Goal: Information Seeking & Learning: Learn about a topic

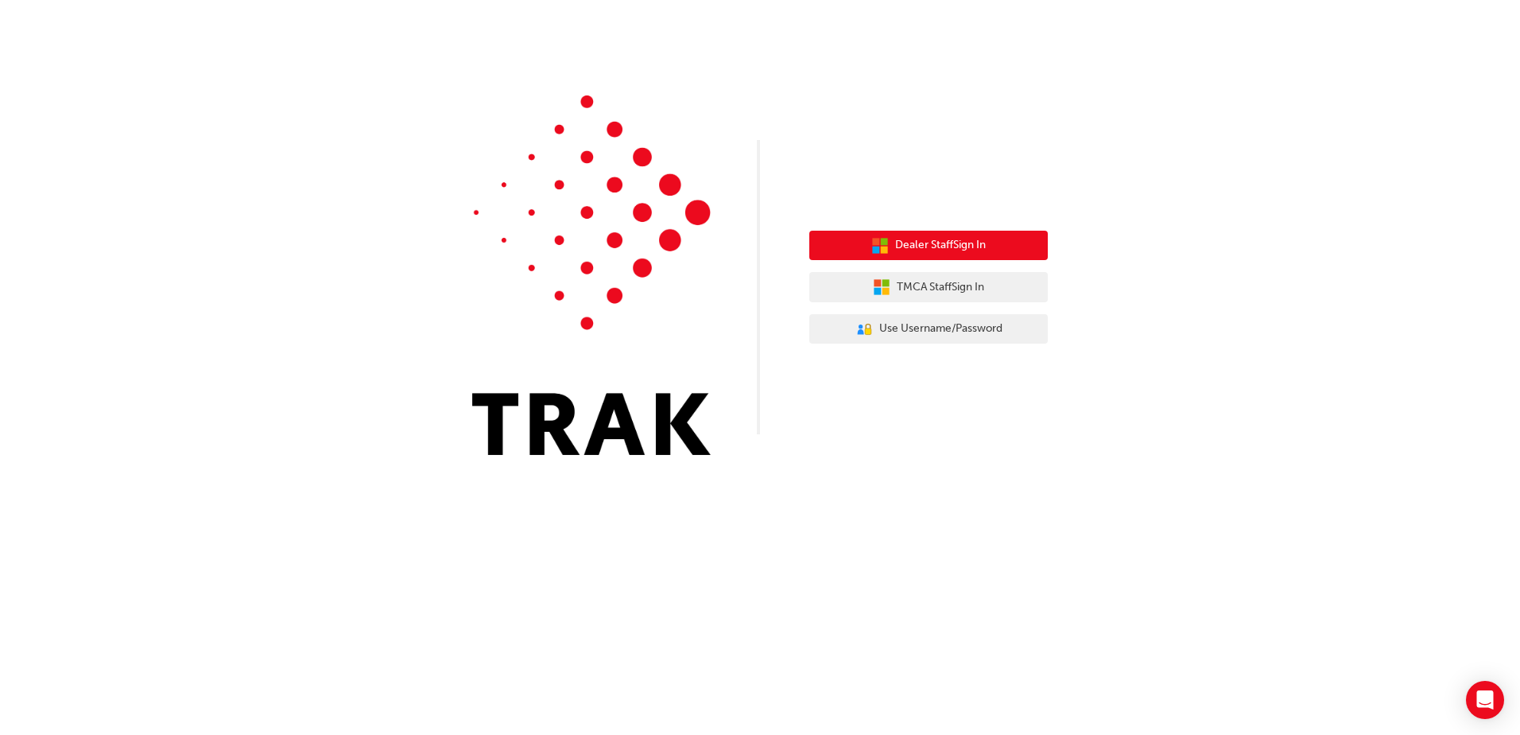
click at [965, 245] on span "Dealer Staff Sign In" at bounding box center [940, 245] width 91 height 18
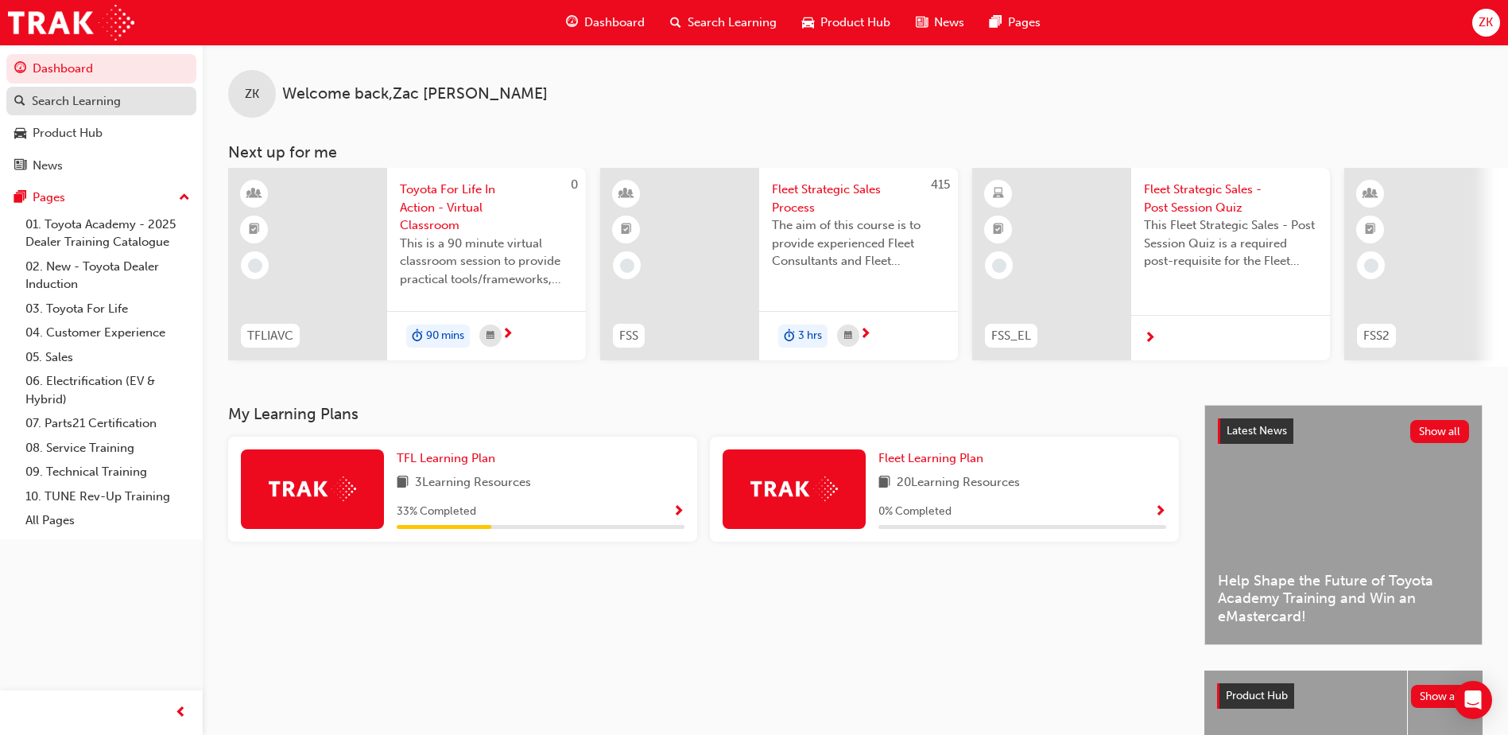
click at [89, 104] on div "Search Learning" at bounding box center [76, 101] width 89 height 18
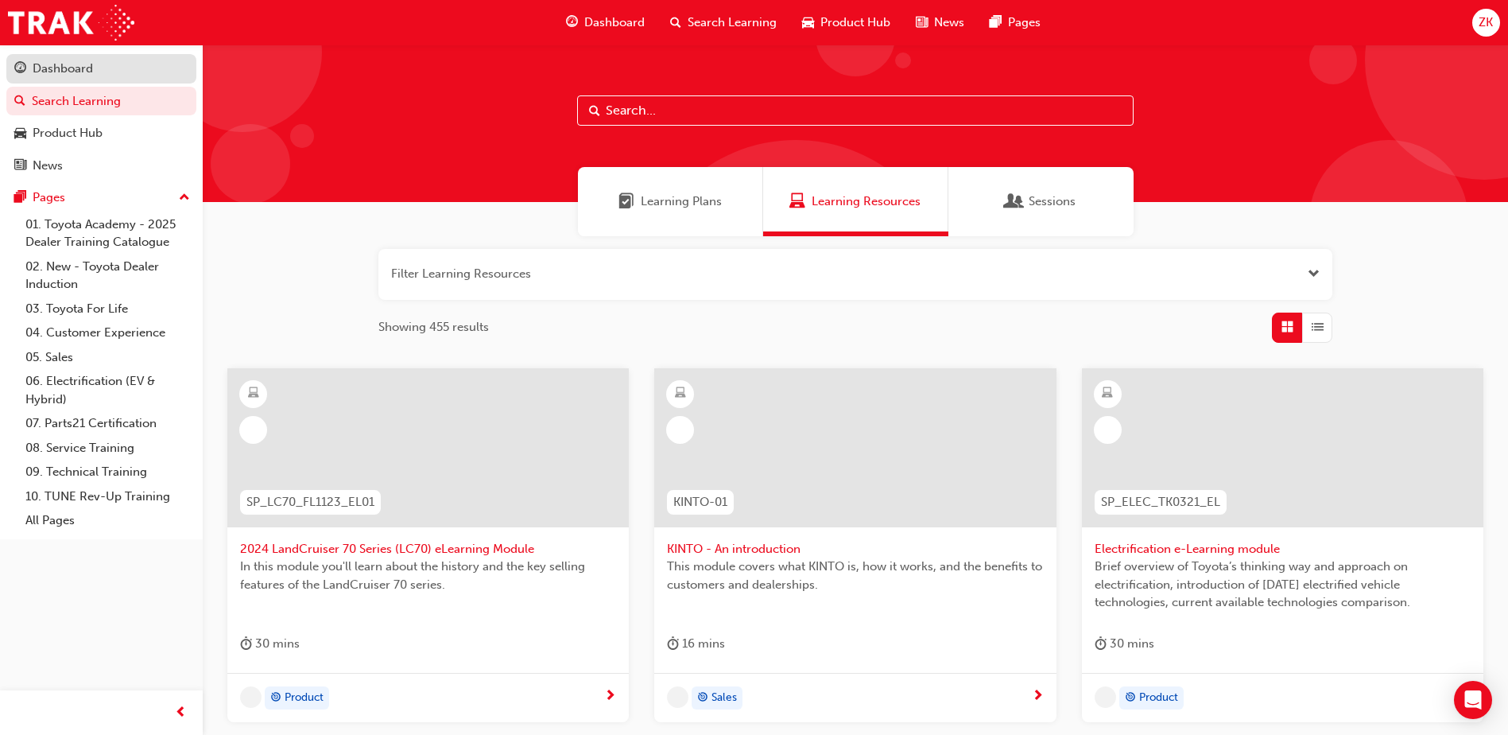
click at [111, 76] on div "Dashboard" at bounding box center [101, 69] width 174 height 20
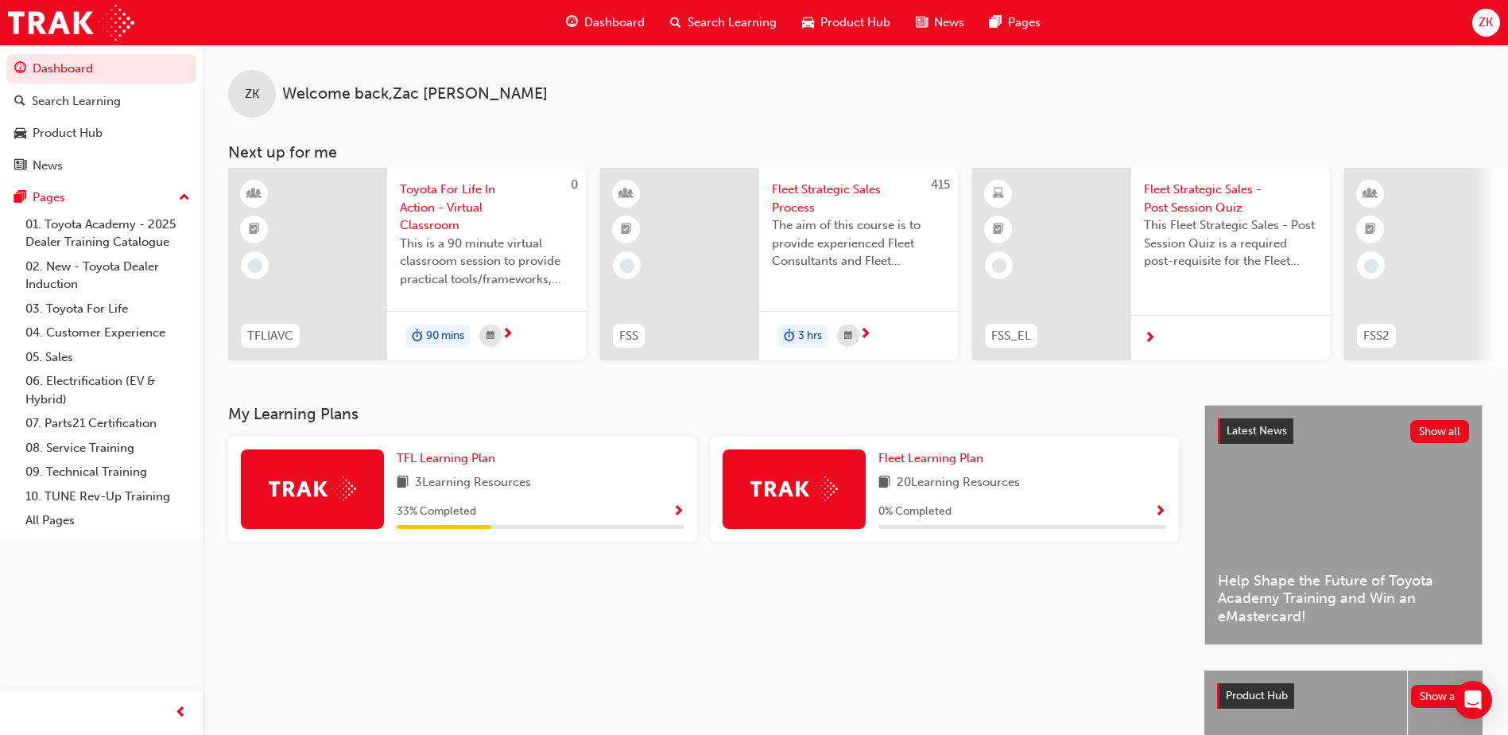
click at [479, 233] on span "Toyota For Life In Action - Virtual Classroom" at bounding box center [486, 208] width 173 height 54
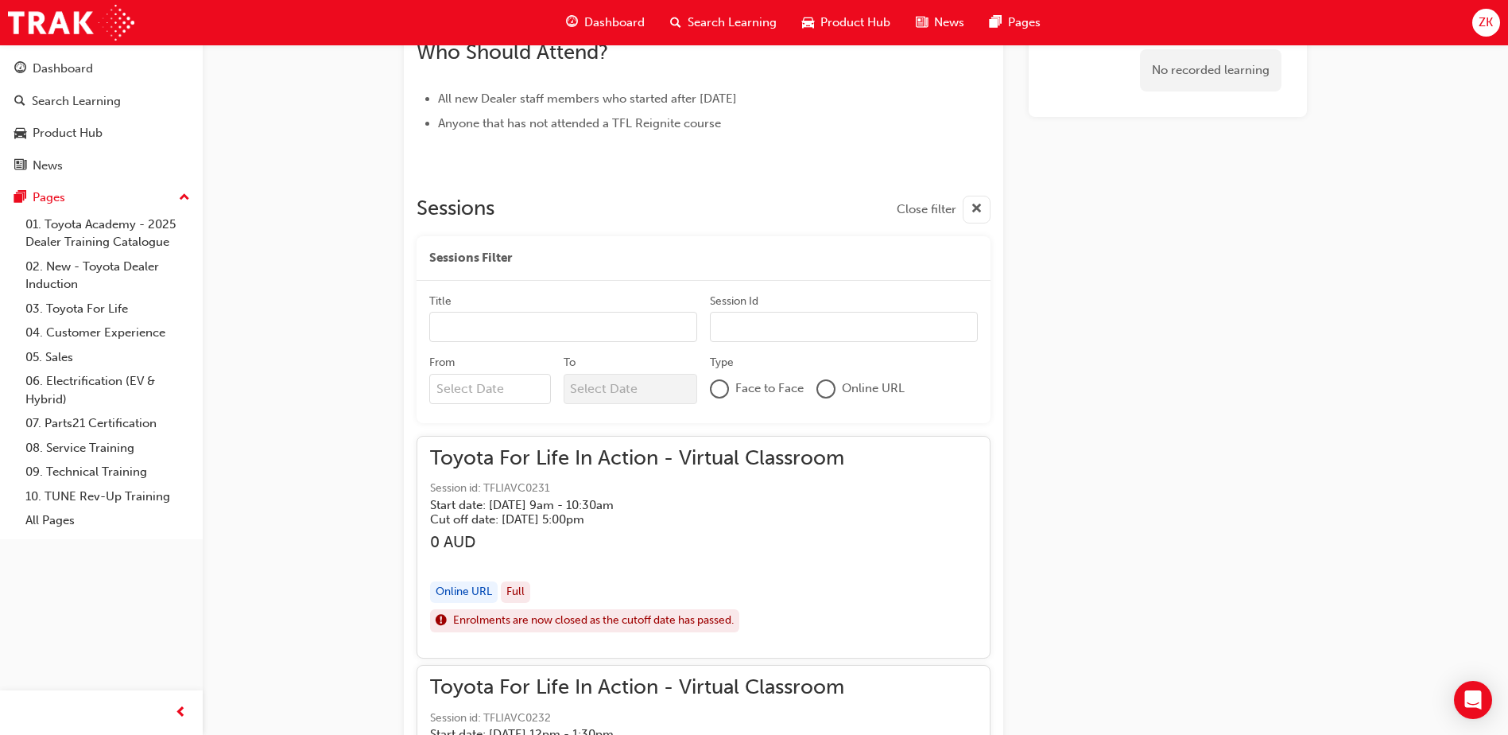
scroll to position [1034, 0]
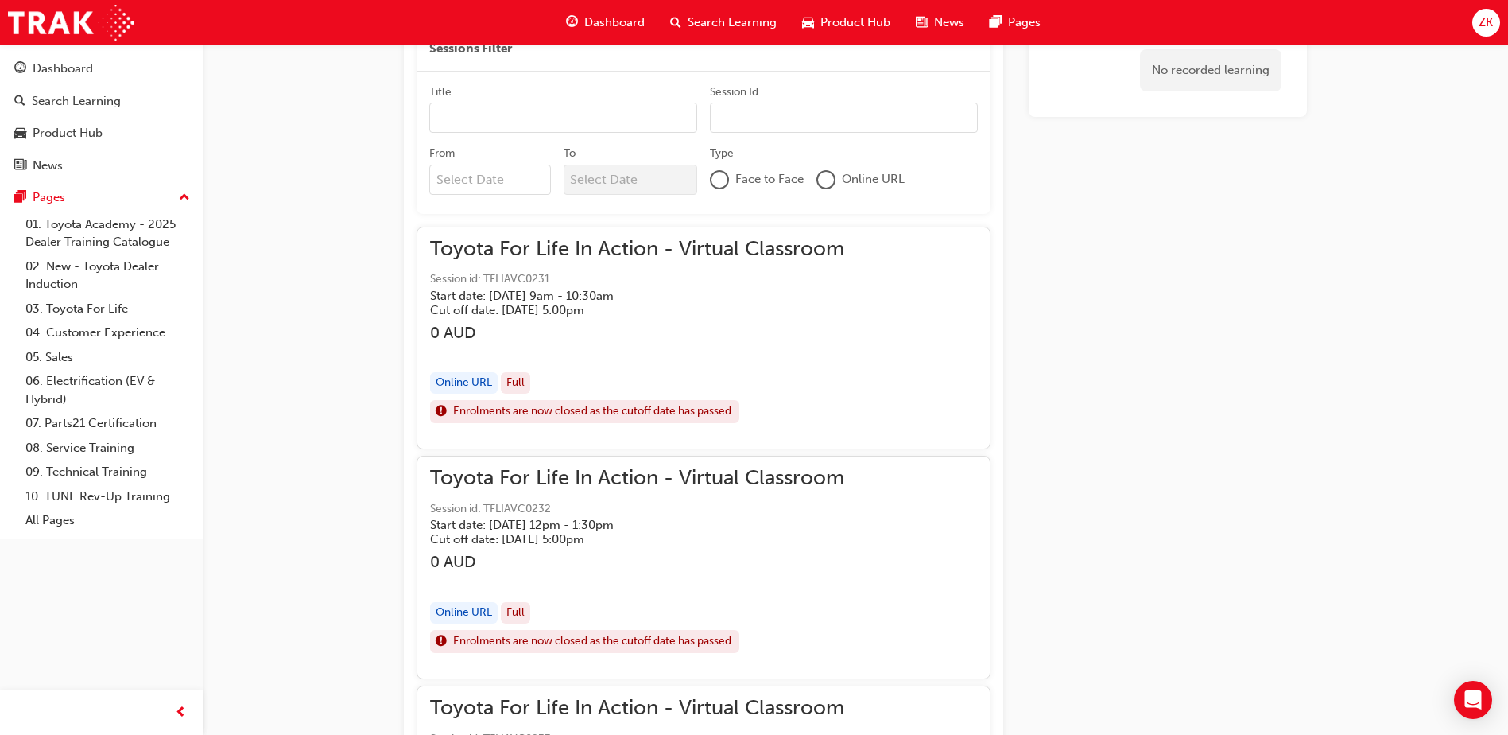
click at [481, 393] on div "Online URL" at bounding box center [464, 382] width 68 height 21
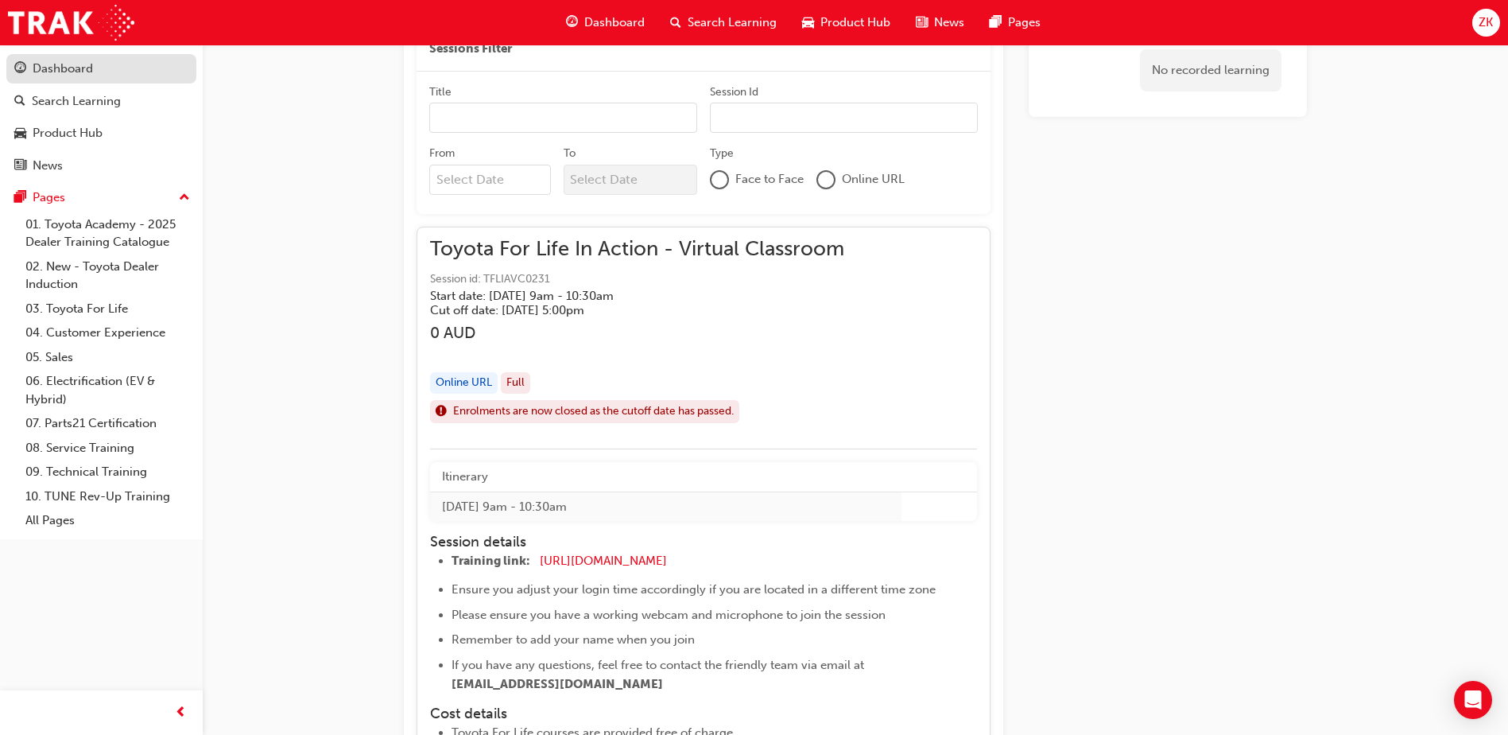
click at [101, 82] on link "Dashboard" at bounding box center [101, 68] width 190 height 29
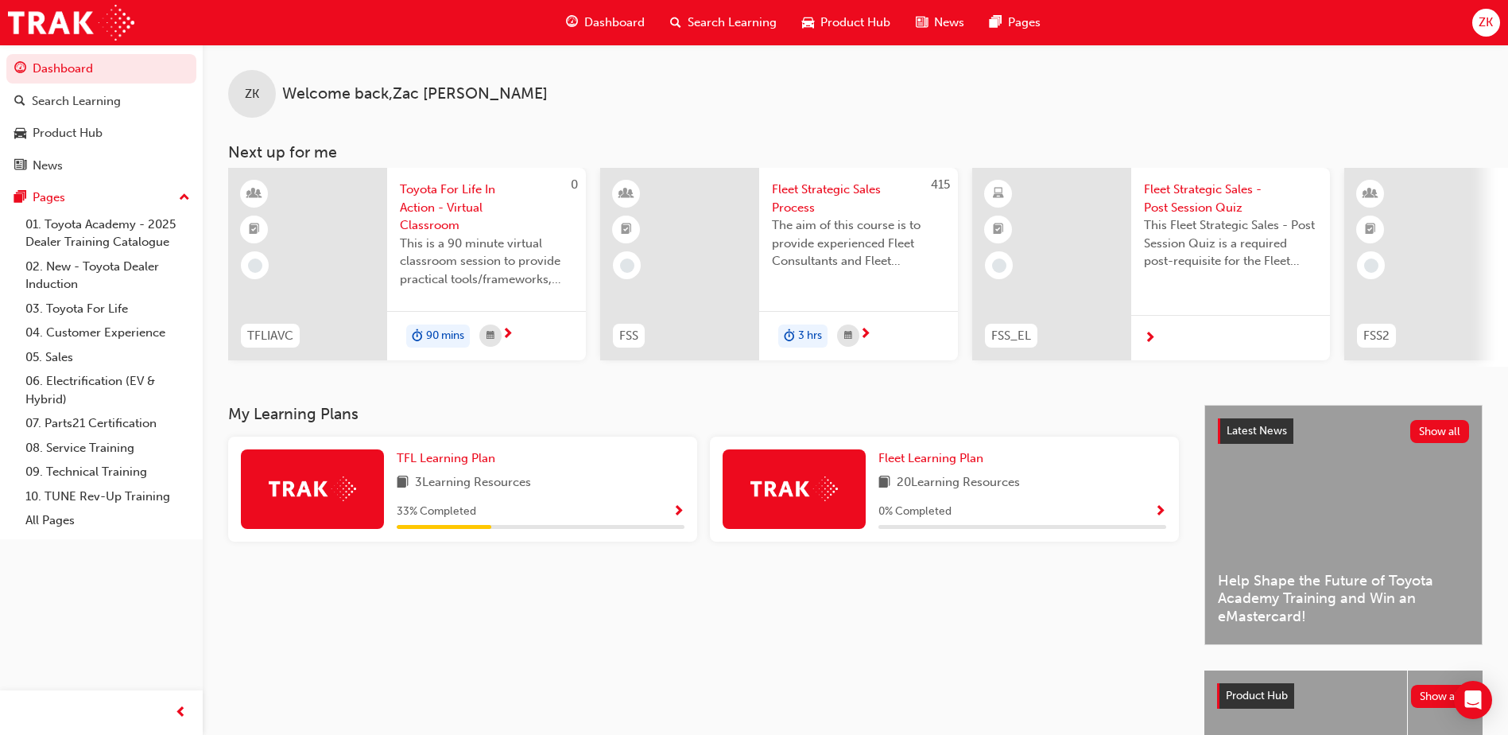
click at [458, 332] on span "90 mins" at bounding box center [445, 336] width 38 height 18
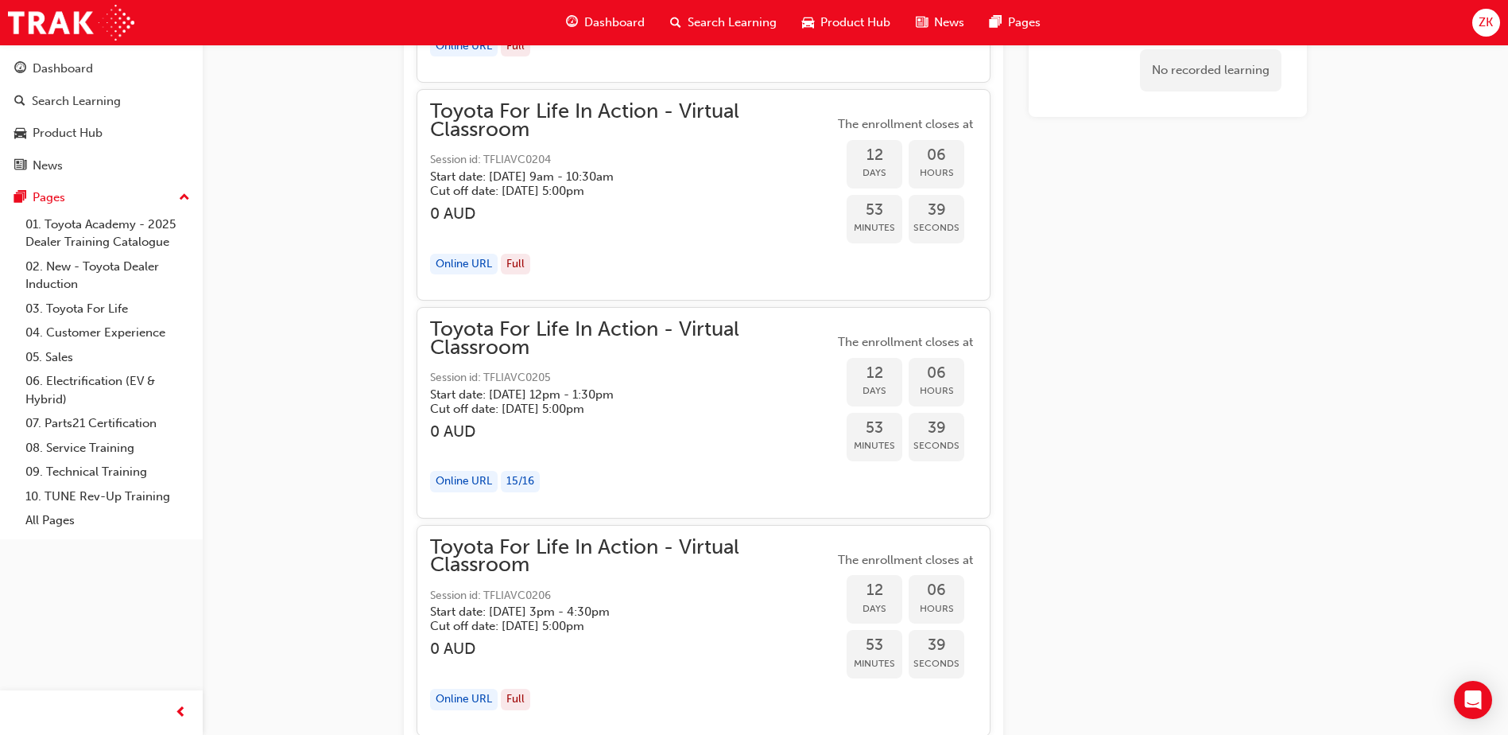
scroll to position [5805, 0]
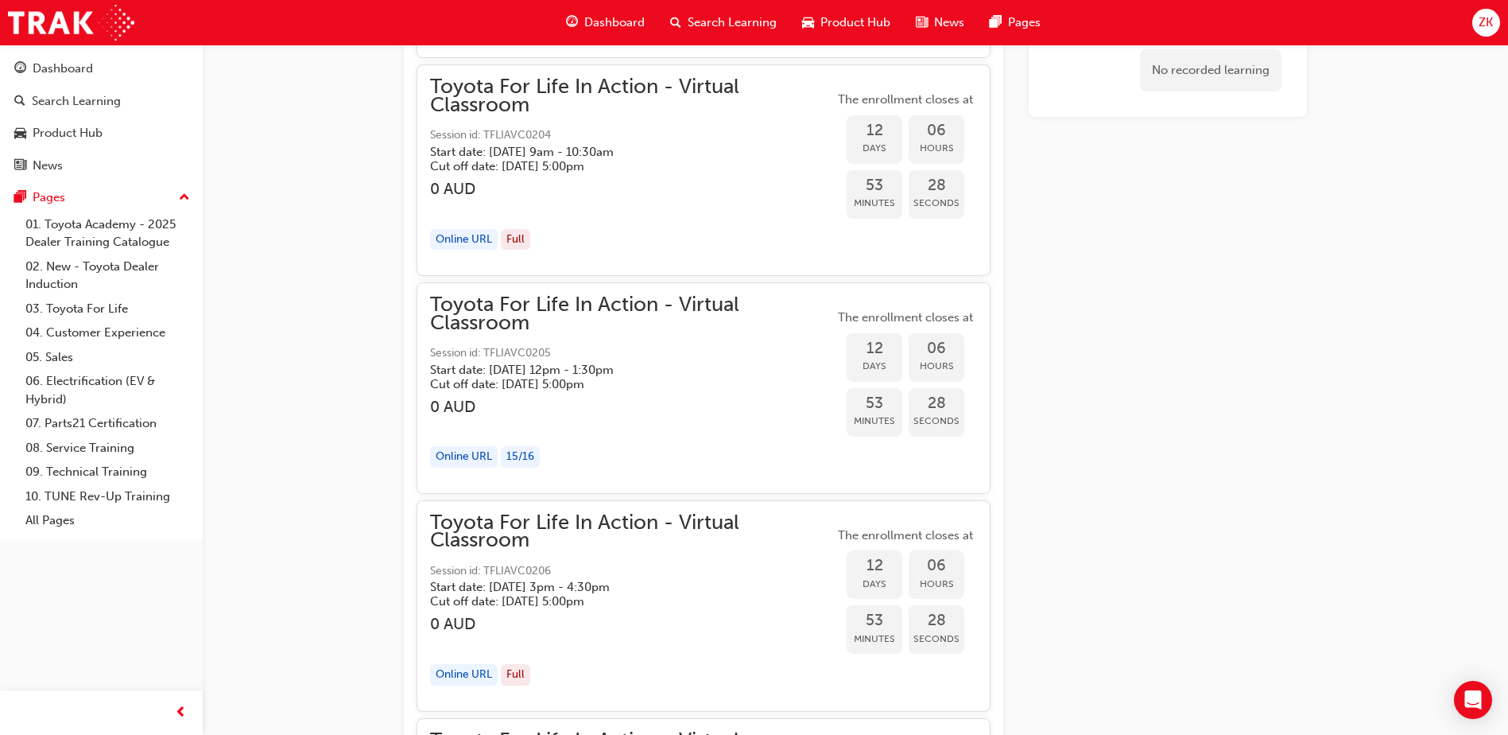
drag, startPoint x: 1210, startPoint y: 562, endPoint x: 1181, endPoint y: 557, distance: 29.8
click at [510, 395] on div "Toyota For Life In Action - Virtual Classroom Session id: TFLIAVC0205 Start dat…" at bounding box center [632, 388] width 404 height 184
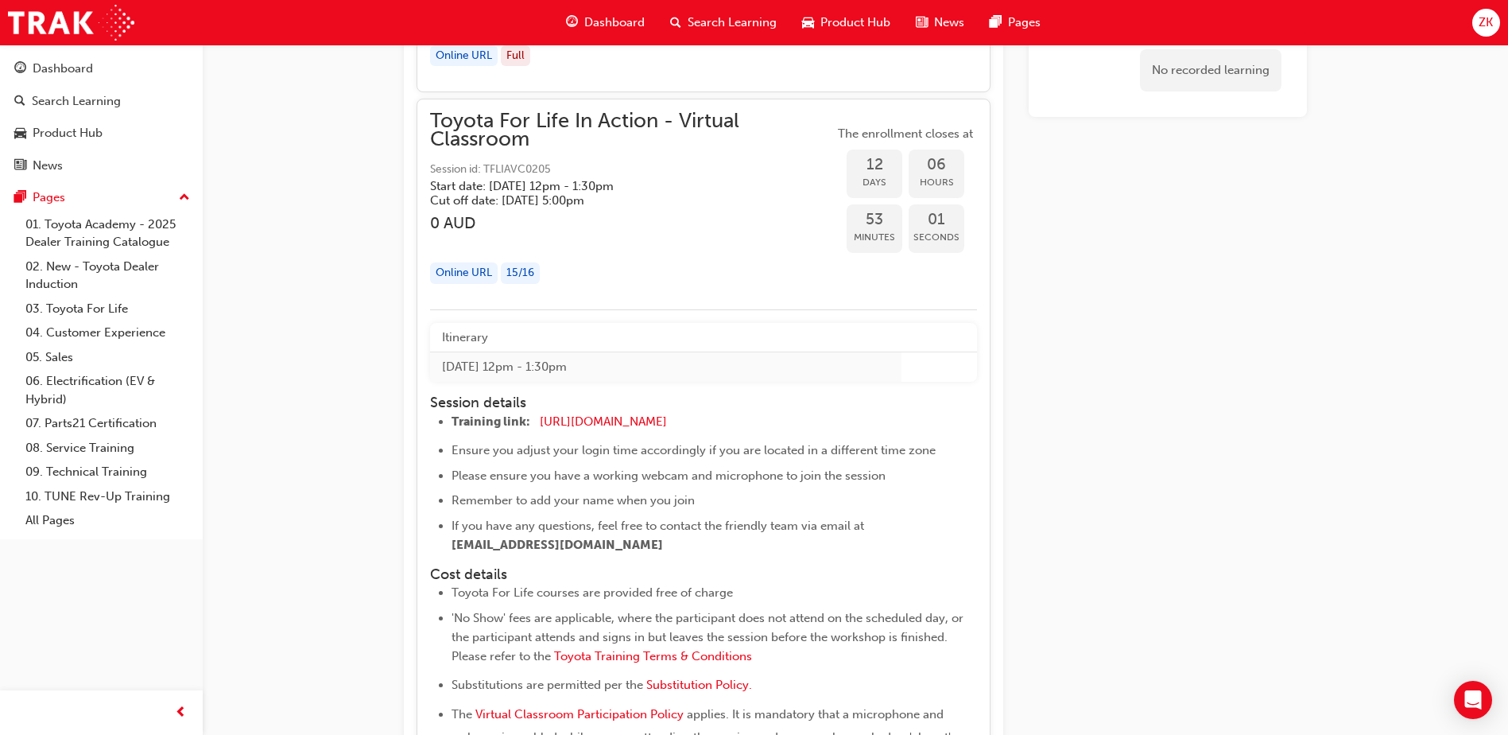
scroll to position [5884, 0]
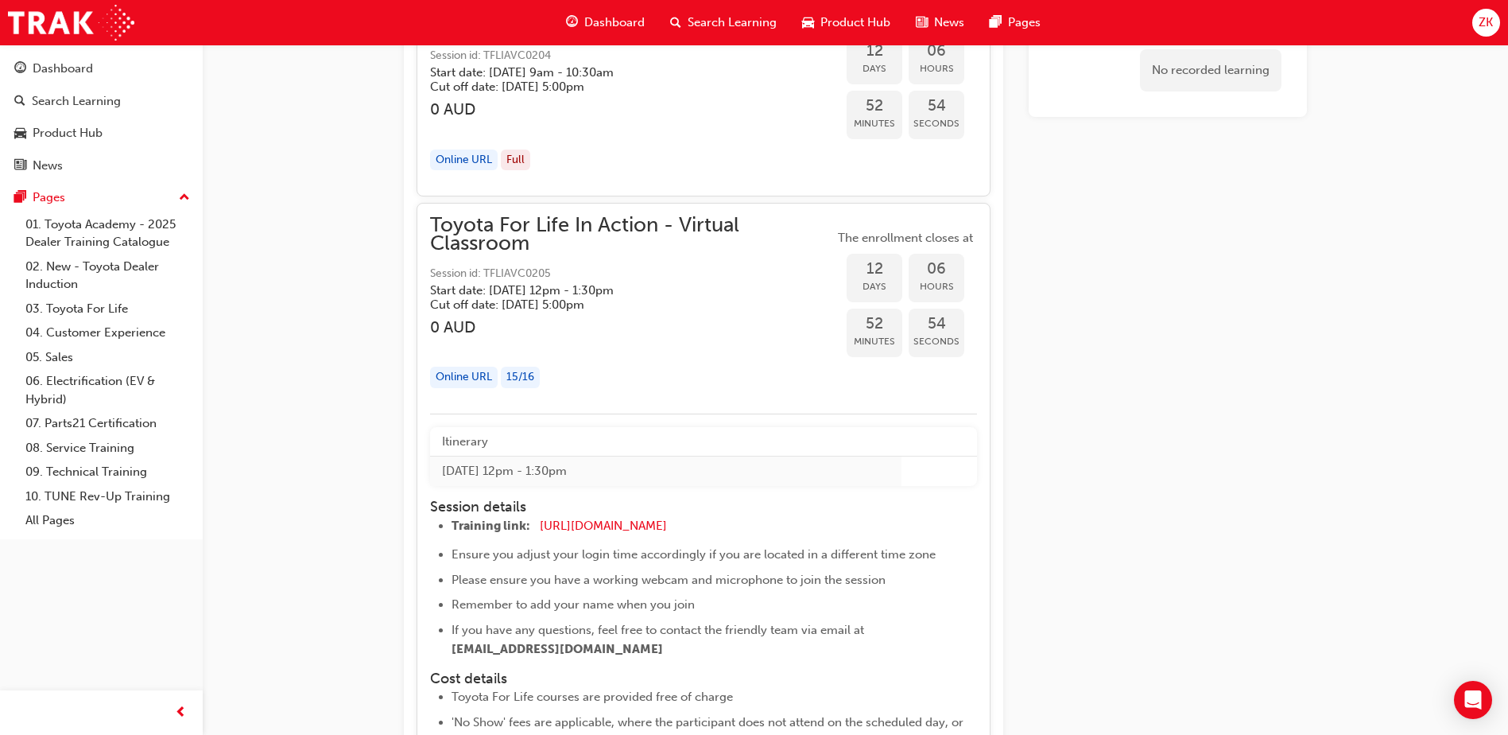
click at [510, 438] on th "Itinerary" at bounding box center [666, 441] width 472 height 29
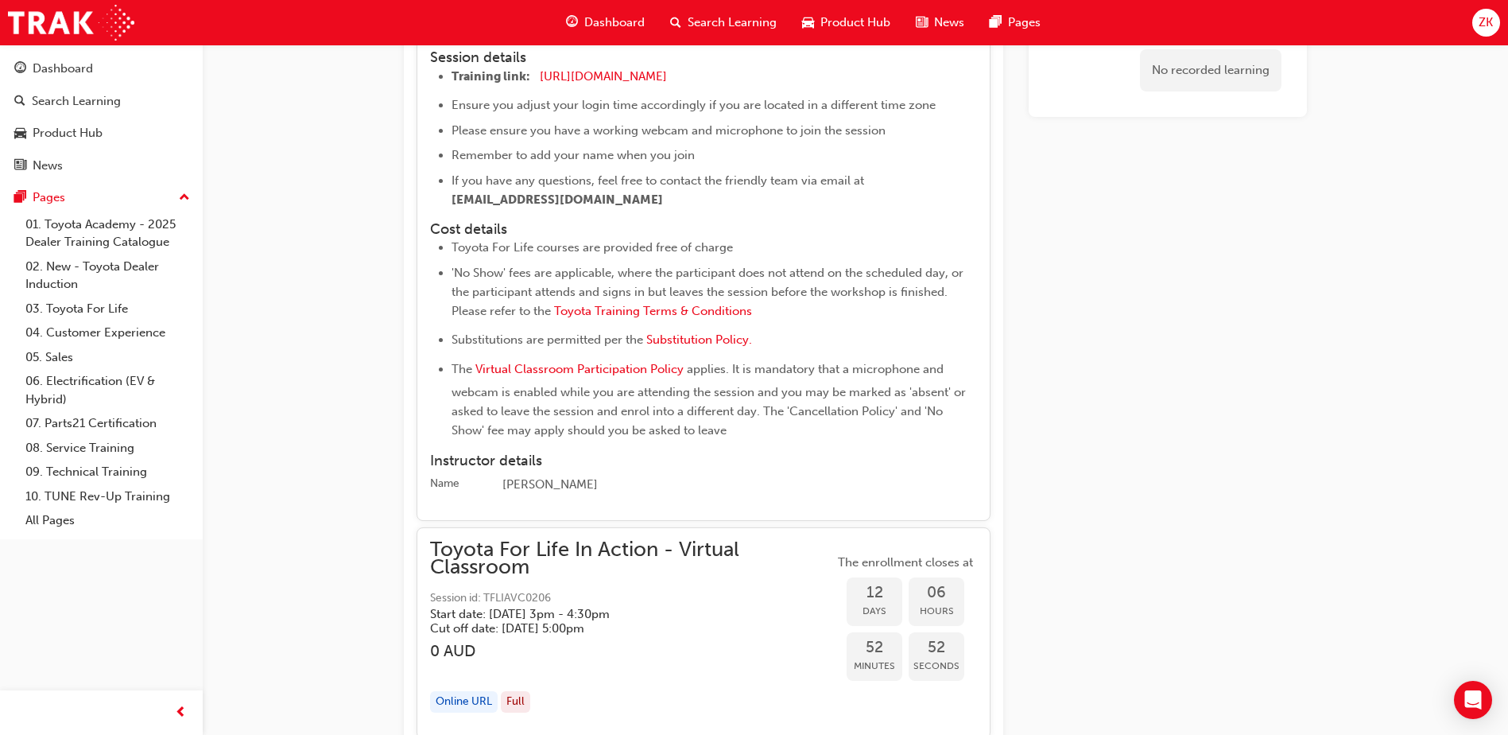
scroll to position [6362, 0]
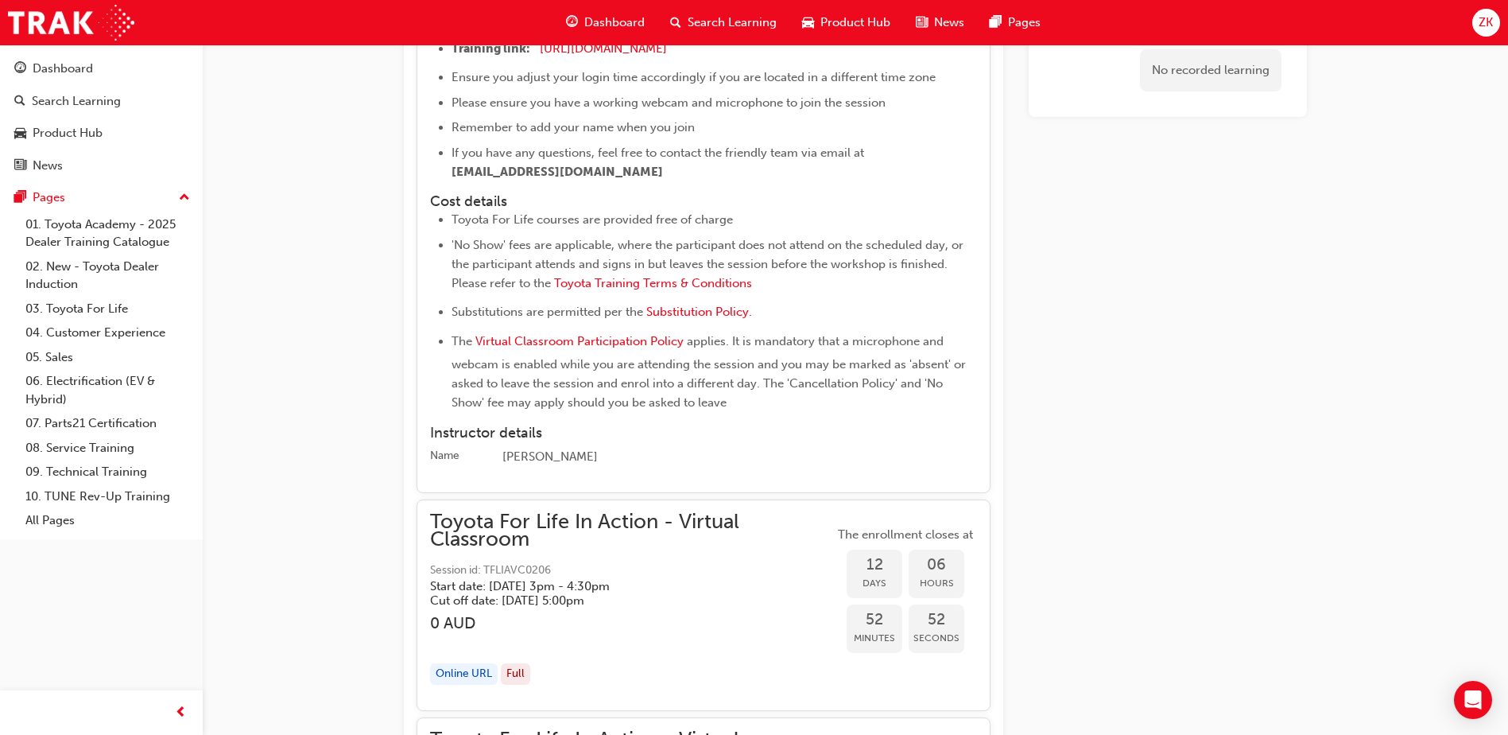
click at [561, 448] on div "Clare Atkinson" at bounding box center [740, 457] width 475 height 19
click at [554, 456] on div "Clare Atkinson" at bounding box center [740, 457] width 475 height 19
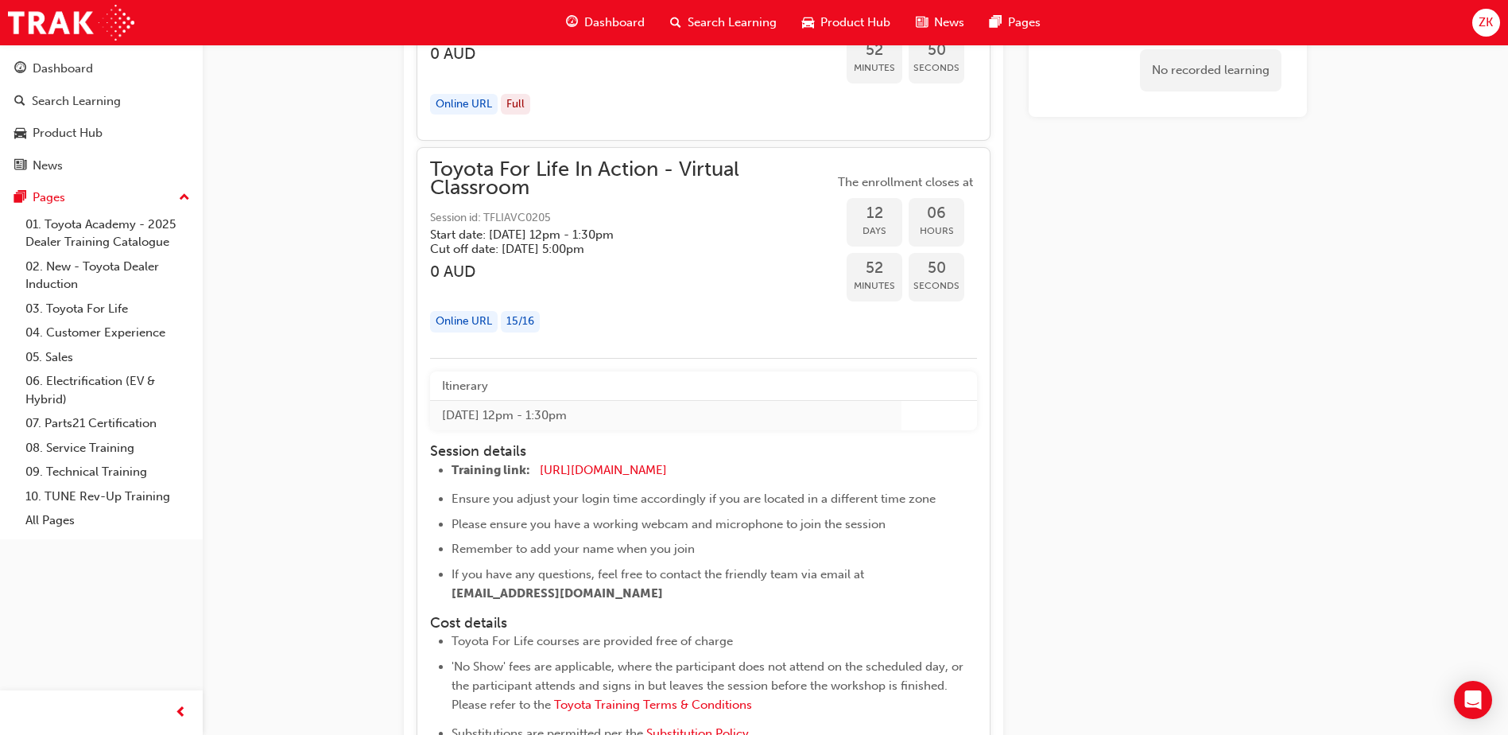
scroll to position [5884, 0]
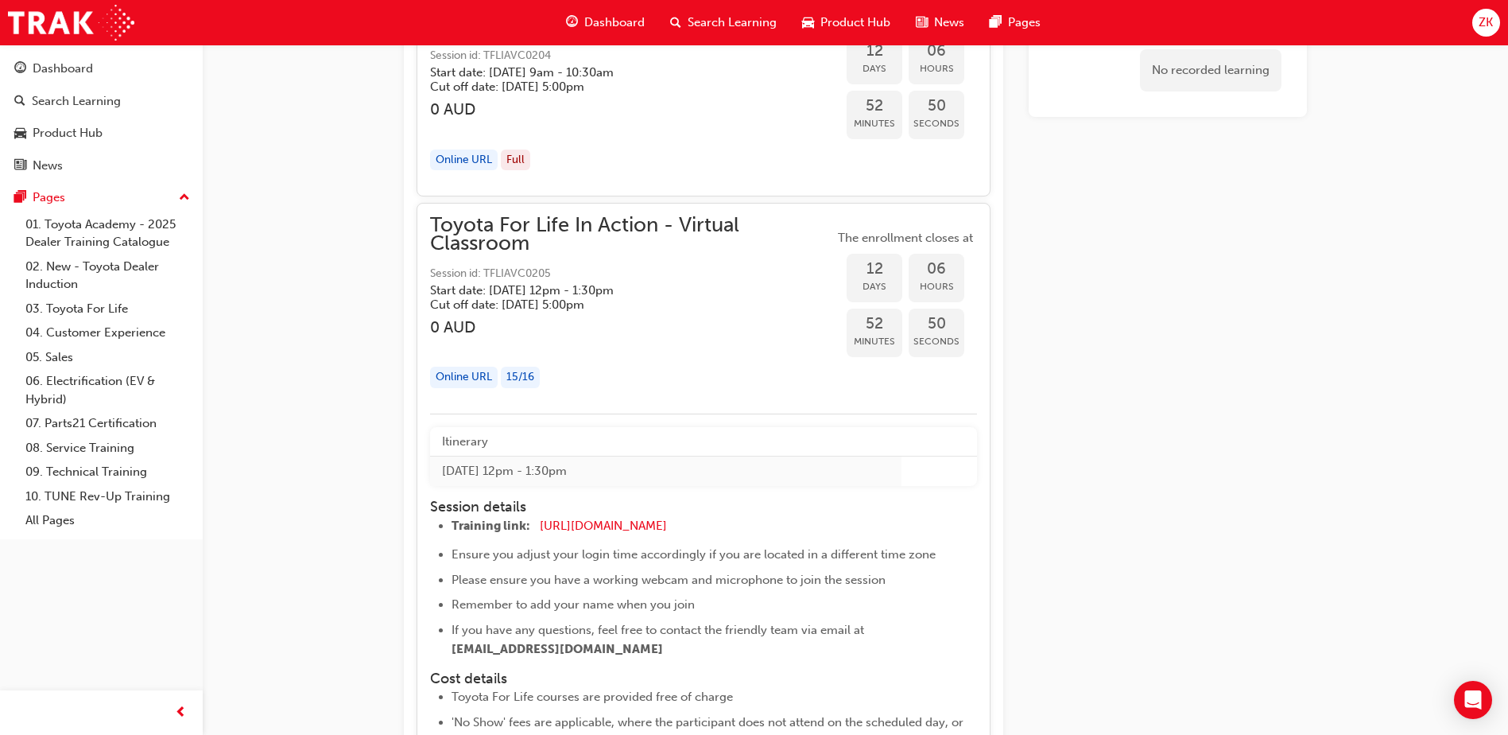
click at [473, 381] on div "Online URL" at bounding box center [464, 377] width 68 height 21
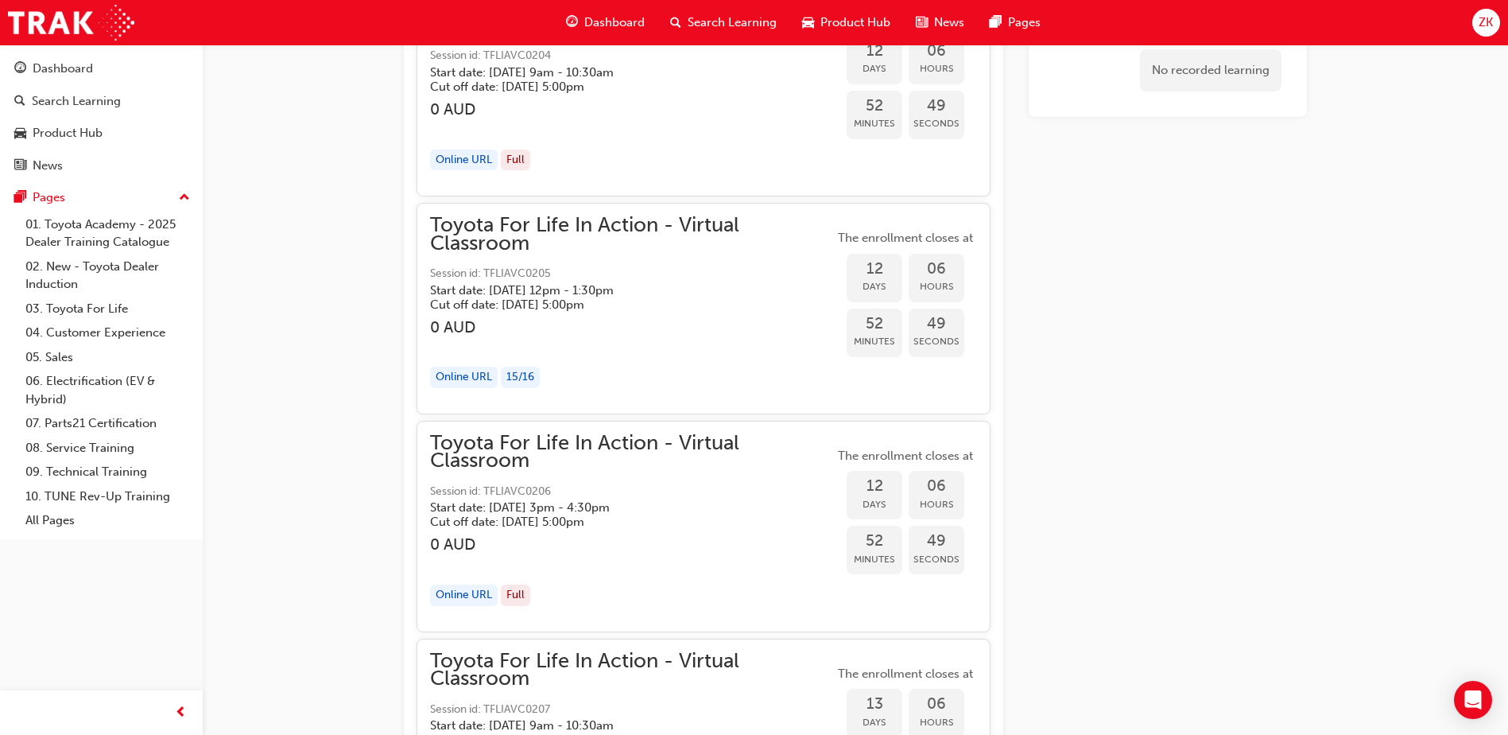
click at [502, 319] on h3 "0 AUD" at bounding box center [632, 327] width 404 height 18
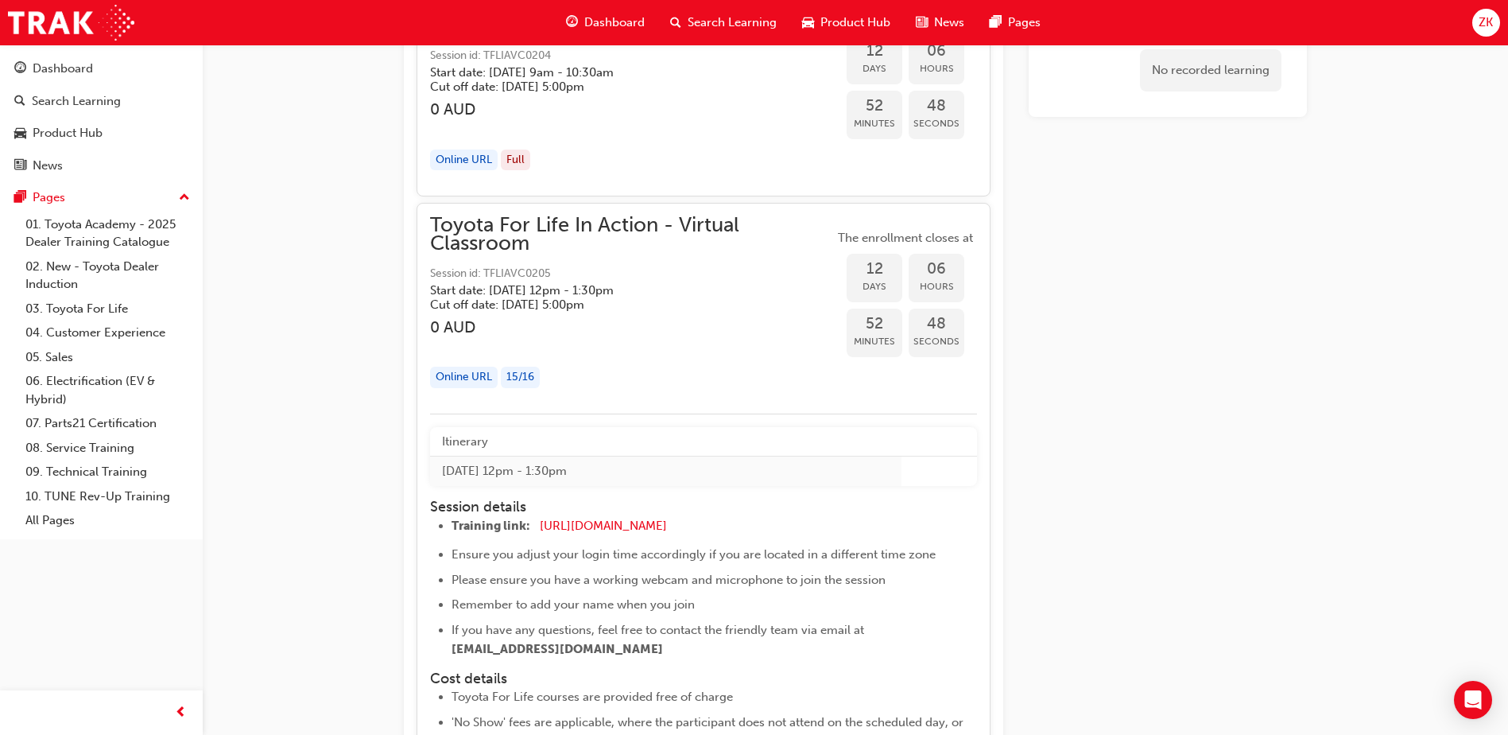
click at [534, 241] on span "Toyota For Life In Action - Virtual Classroom" at bounding box center [632, 234] width 404 height 36
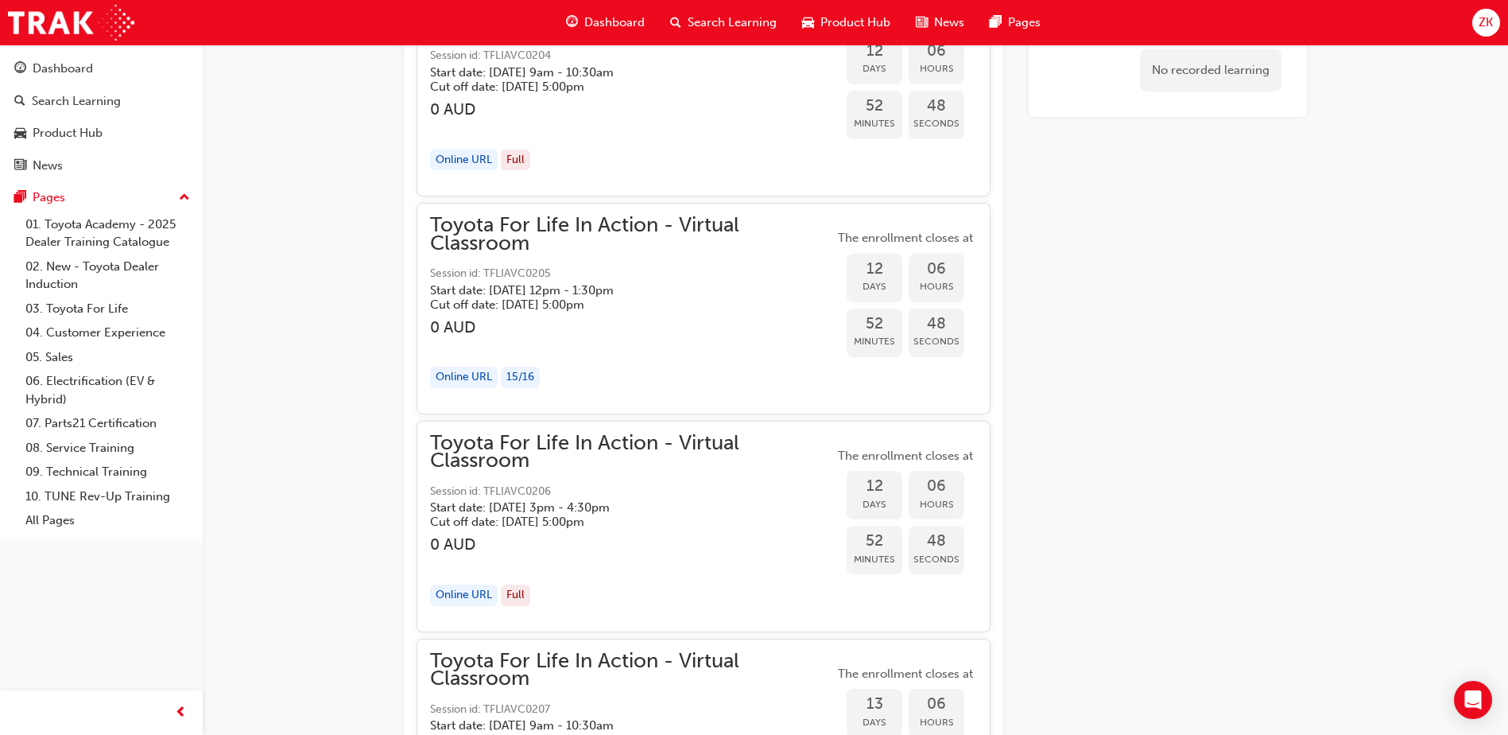
click at [534, 239] on span "Toyota For Life In Action - Virtual Classroom" at bounding box center [632, 234] width 404 height 36
click at [536, 239] on span "Toyota For Life In Action - Virtual Classroom" at bounding box center [632, 234] width 404 height 36
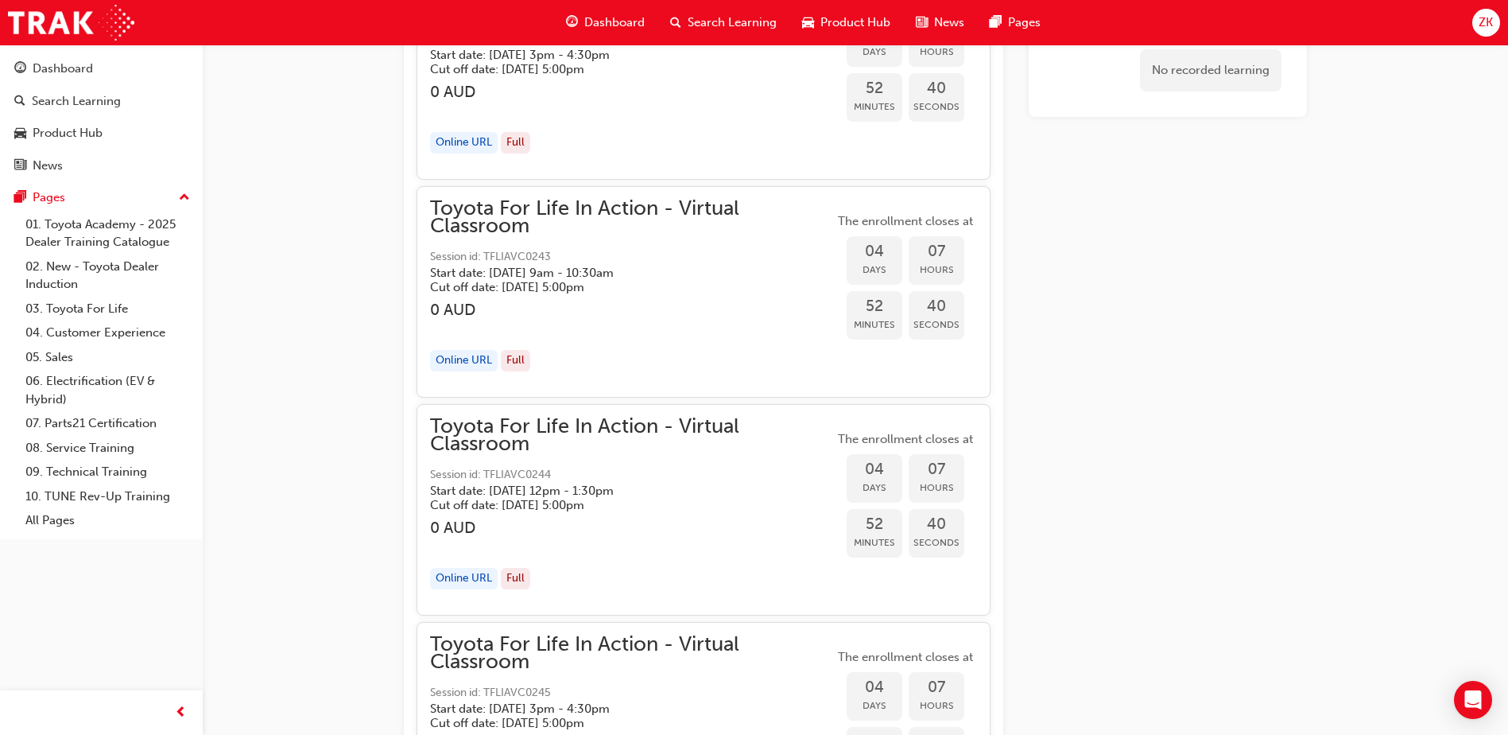
scroll to position [2227, 0]
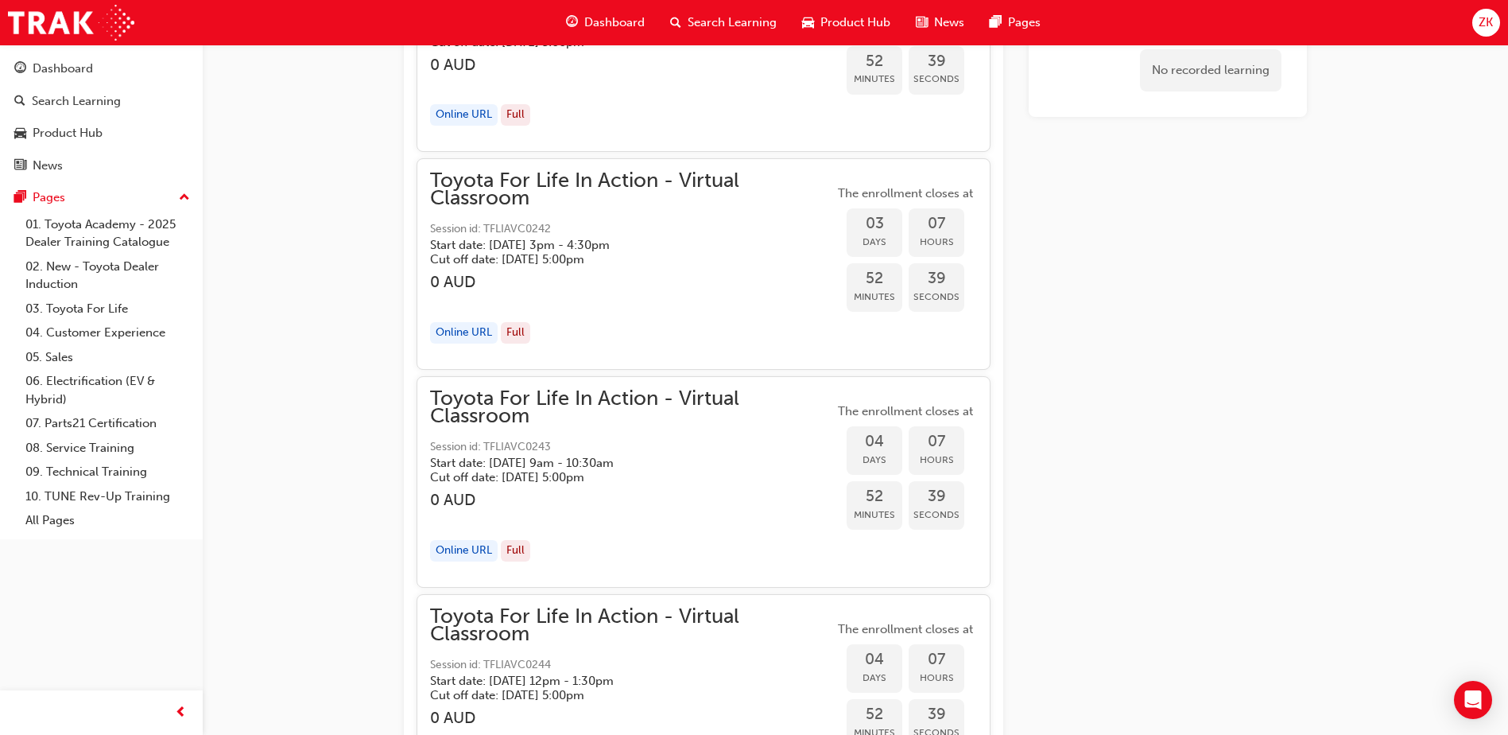
drag, startPoint x: 1484, startPoint y: 37, endPoint x: 1492, endPoint y: 47, distance: 12.4
click at [1483, 39] on div "Dashboard Search Learning Product Hub News Pages ZK" at bounding box center [754, 22] width 1508 height 45
click at [1485, 25] on span "ZK" at bounding box center [1486, 23] width 14 height 18
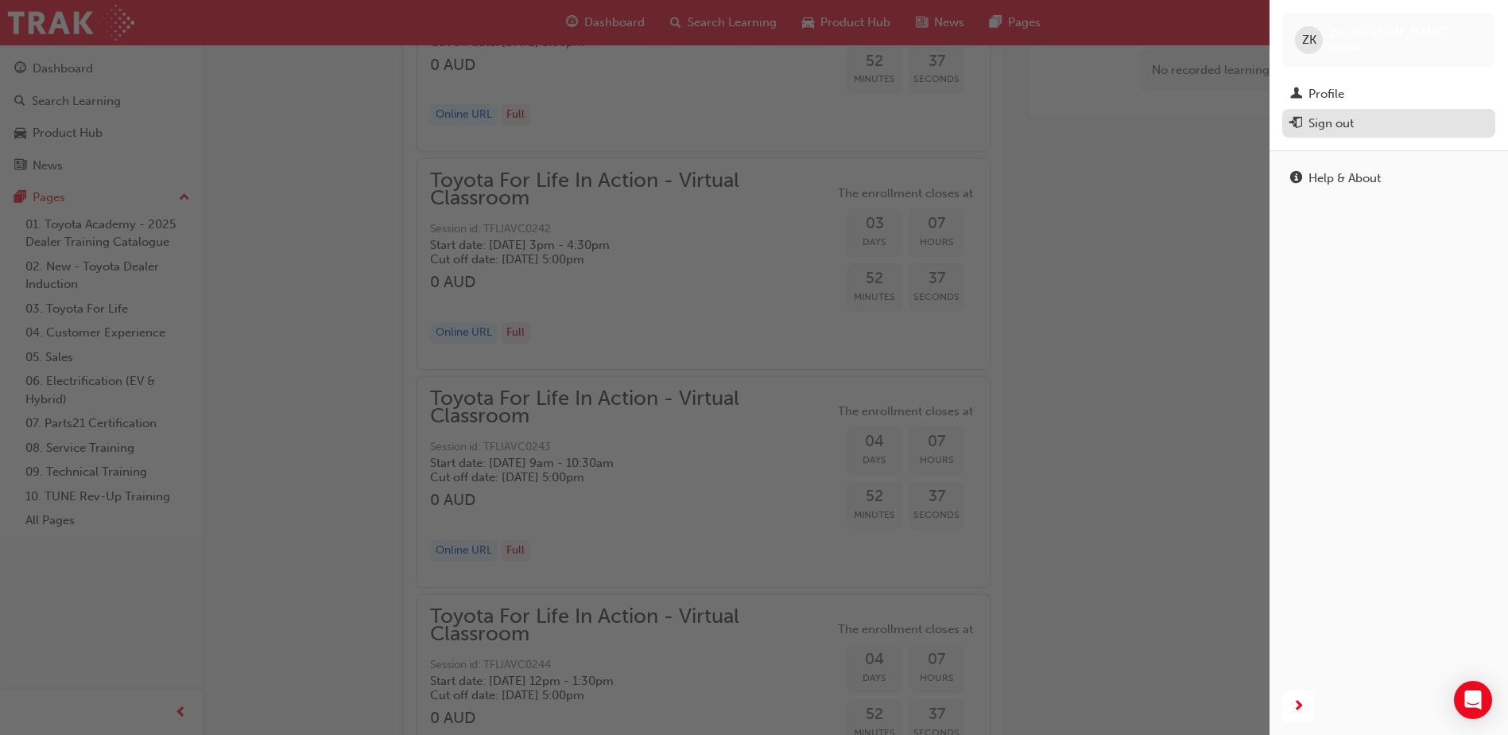
click at [1329, 115] on div "Sign out" at bounding box center [1331, 124] width 45 height 18
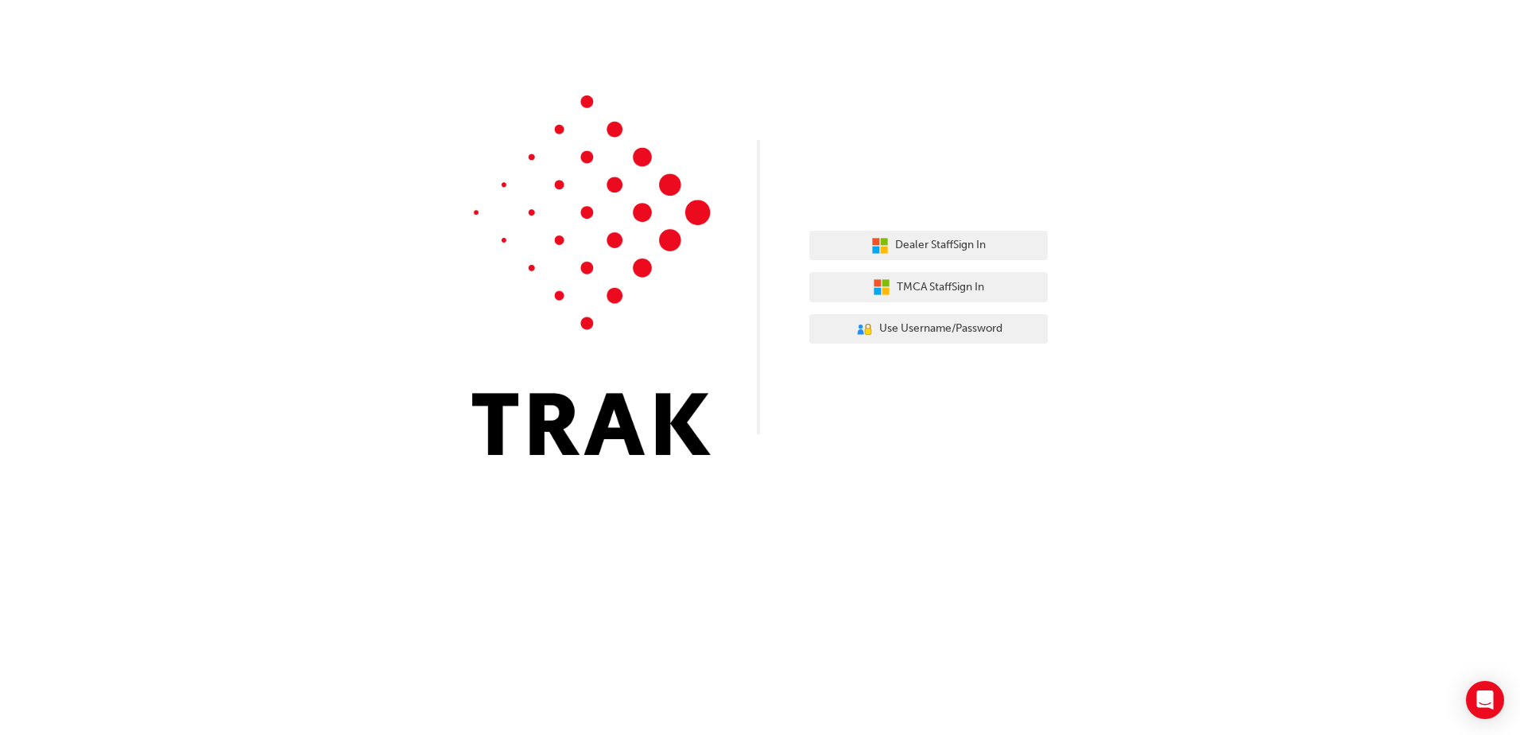
click at [967, 227] on div "Dealer Staff Sign In TMCA Staff Sign In User Authentication Icon - Blue Person,…" at bounding box center [929, 288] width 239 height 138
click at [973, 237] on span "Dealer Staff Sign In" at bounding box center [940, 245] width 91 height 18
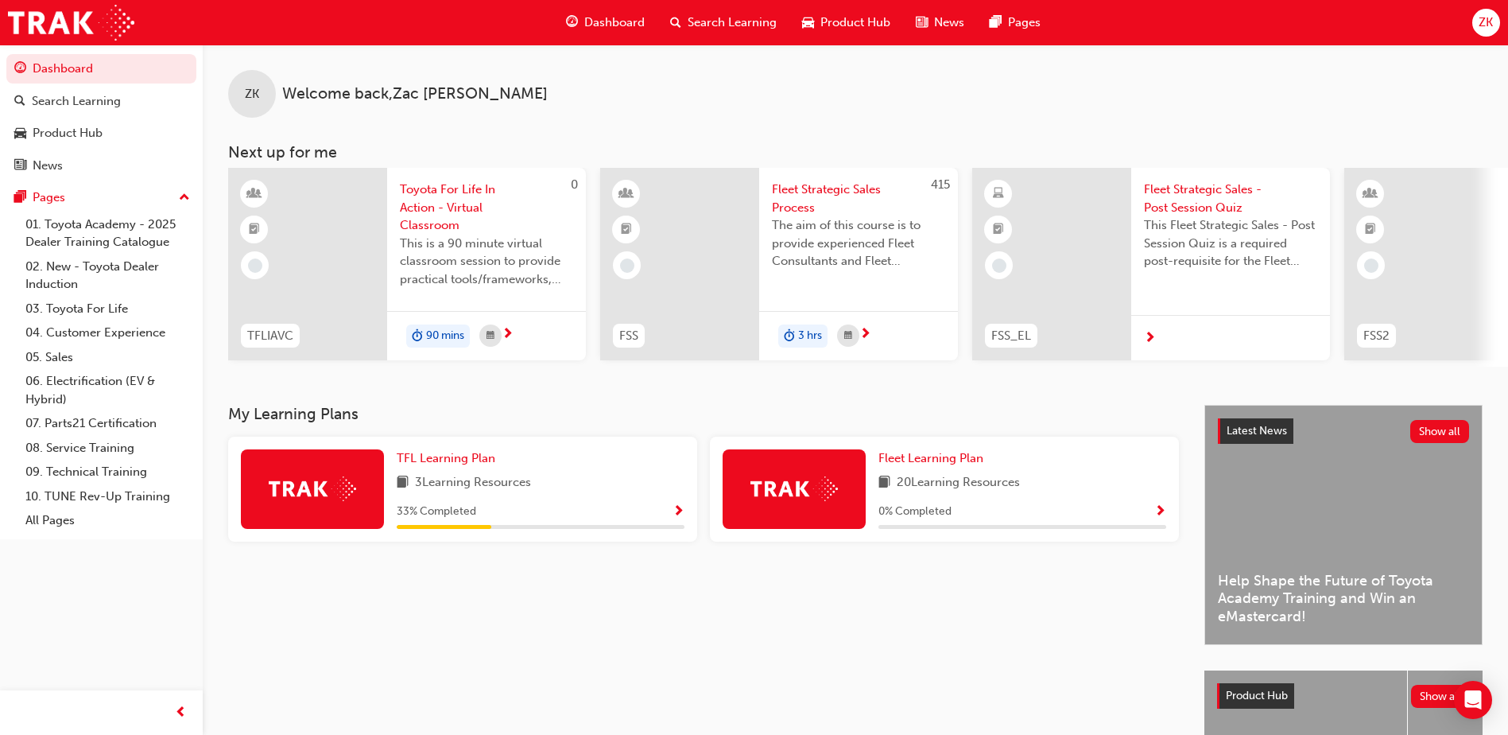
click at [1487, 33] on div "ZK" at bounding box center [1487, 23] width 28 height 28
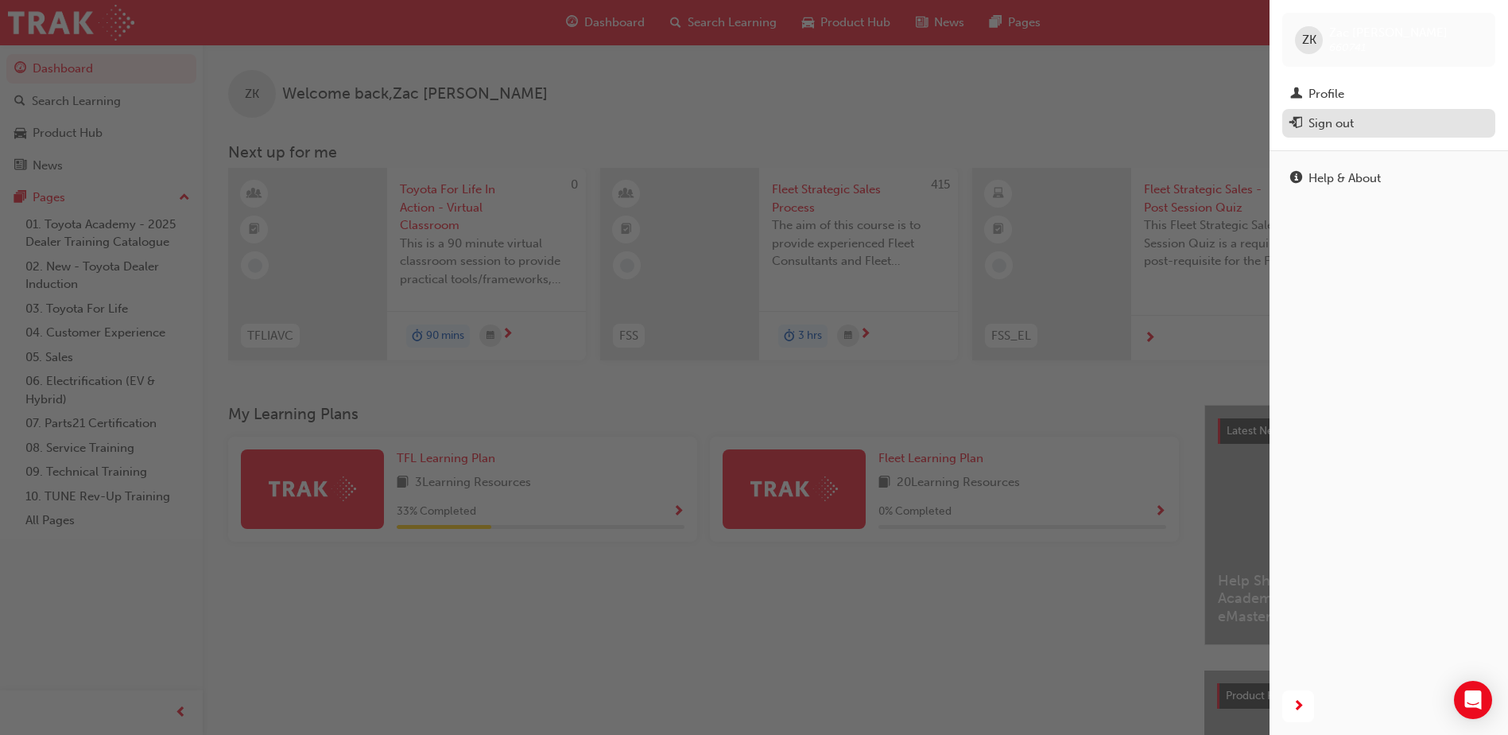
click at [1341, 111] on button "Sign out" at bounding box center [1389, 123] width 213 height 29
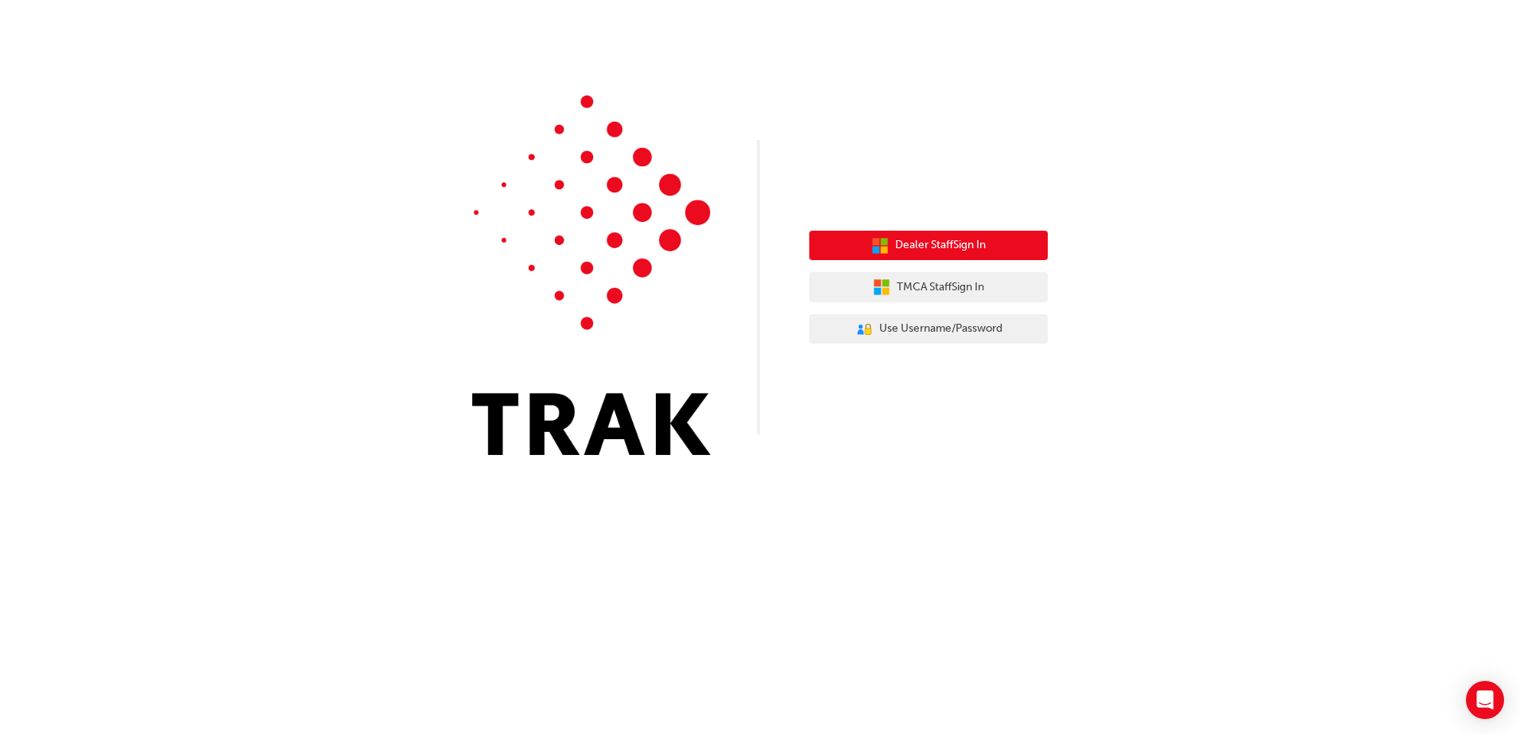
click at [920, 231] on button "Dealer Staff Sign In" at bounding box center [929, 246] width 239 height 30
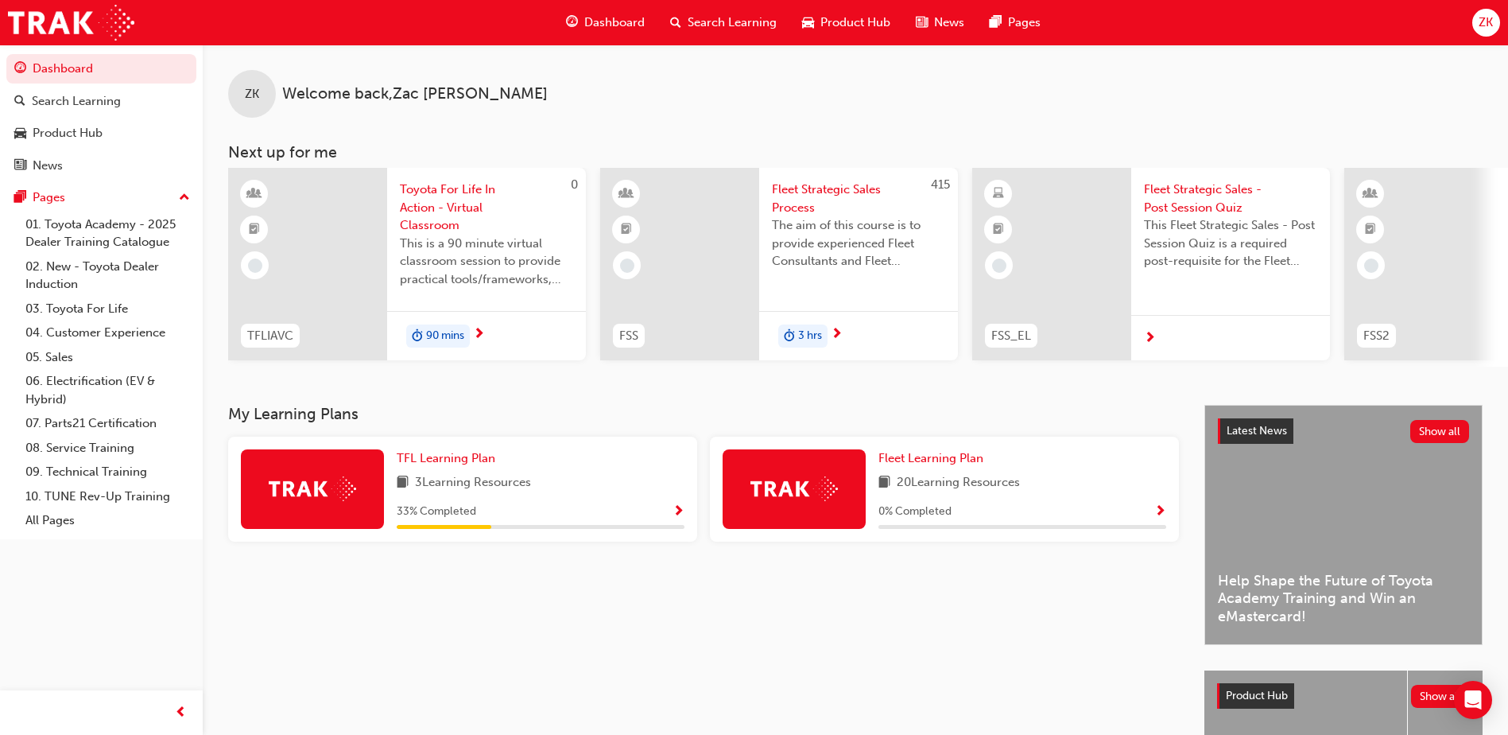
click at [1357, 70] on div "ZK Welcome back , [PERSON_NAME]" at bounding box center [856, 81] width 1306 height 73
click at [1497, 23] on div "ZK" at bounding box center [1487, 23] width 28 height 28
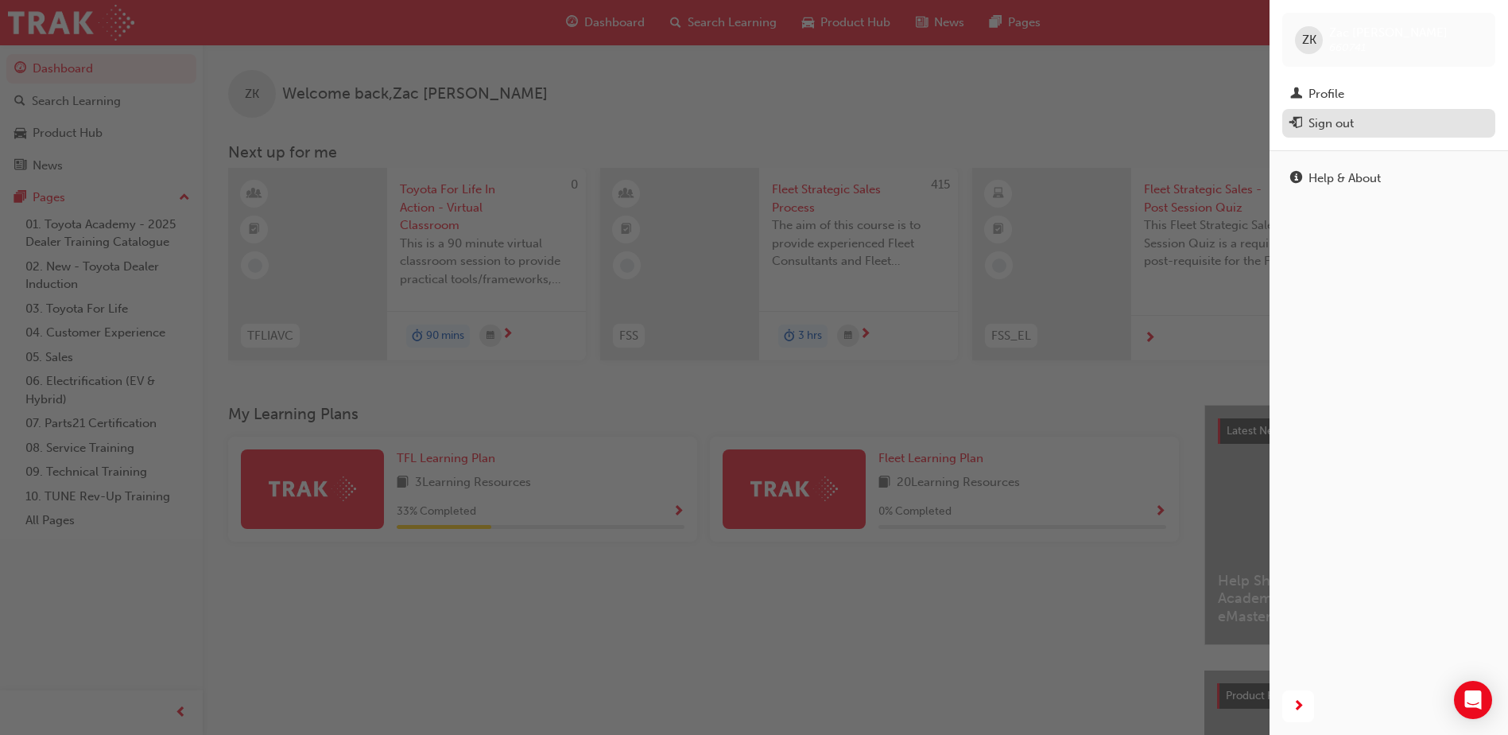
click at [1381, 128] on div "Sign out" at bounding box center [1389, 124] width 197 height 20
